Goal: Check status

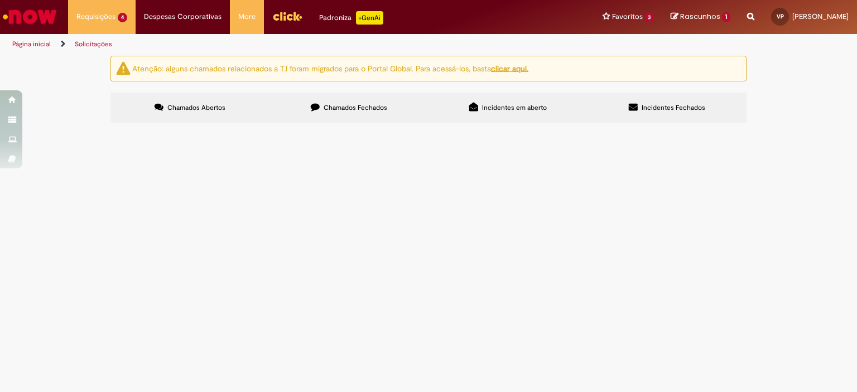
click at [0, 0] on span "Solicito aprovação para compra das [PERSON_NAME] de tração para Transporte de p…" at bounding box center [0, 0] width 0 height 0
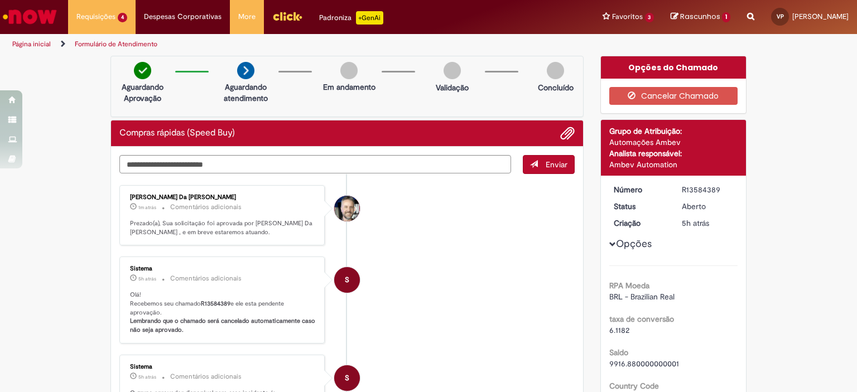
drag, startPoint x: 0, startPoint y: 0, endPoint x: 351, endPoint y: 174, distance: 391.4
click at [351, 174] on ul "[PERSON_NAME] Da [PERSON_NAME] 1m atrás 1m atrás Comentários adicionais Prezado…" at bounding box center [346, 386] width 455 height 425
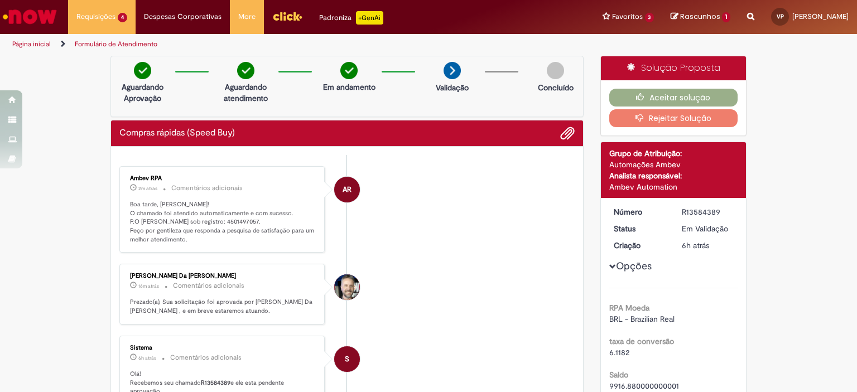
click at [217, 220] on p "Boa tarde, [PERSON_NAME]! O chamado foi atendido automaticamente e com sucesso.…" at bounding box center [223, 222] width 186 height 44
copy p "4501497057"
click at [429, 190] on li "AR Ambev RPA 4m atrás 4 minutos atrás Comentários adicionais Boa tarde, [PERSON…" at bounding box center [346, 209] width 455 height 87
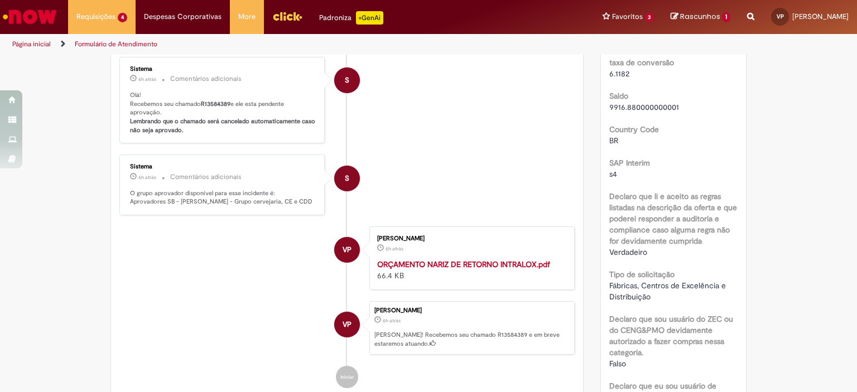
click at [488, 270] on strong "ORÇAMENTO NARIZ DE RETORNO INTRALOX.pdf" at bounding box center [463, 265] width 173 height 10
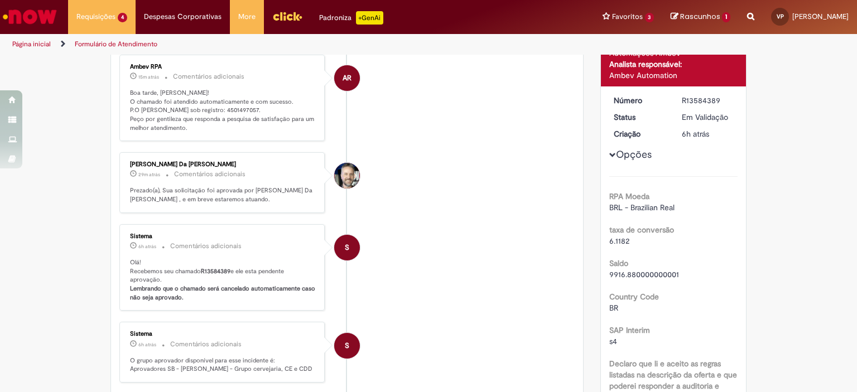
scroll to position [0, 0]
